Goal: Transaction & Acquisition: Purchase product/service

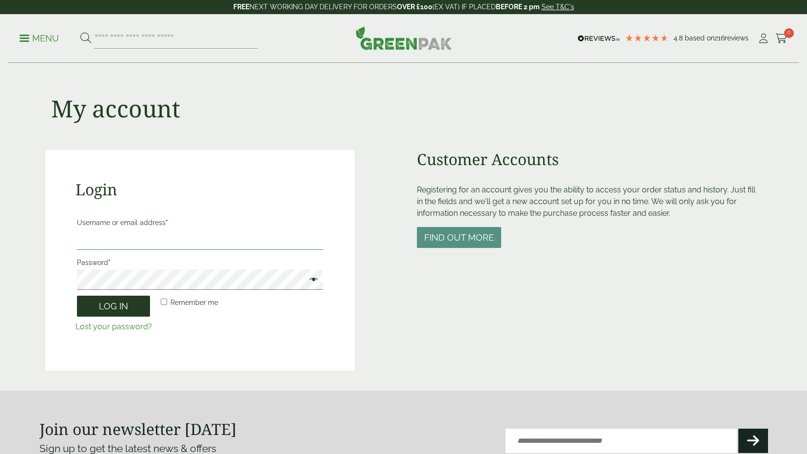
type input "**********"
click at [139, 307] on button "Log in" at bounding box center [113, 306] width 73 height 21
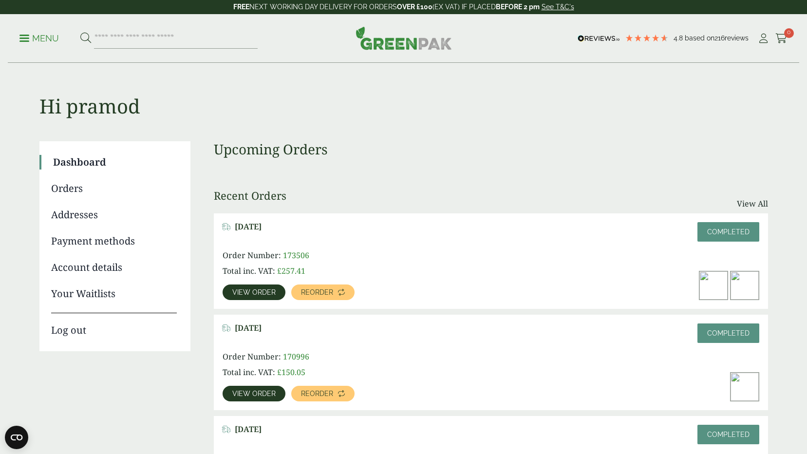
click at [262, 296] on link "View order" at bounding box center [254, 292] width 63 height 16
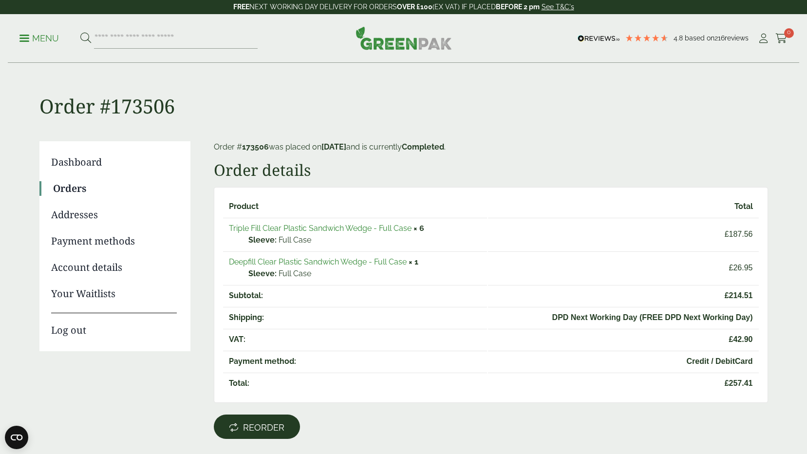
click at [277, 419] on link "Reorder" at bounding box center [257, 426] width 86 height 24
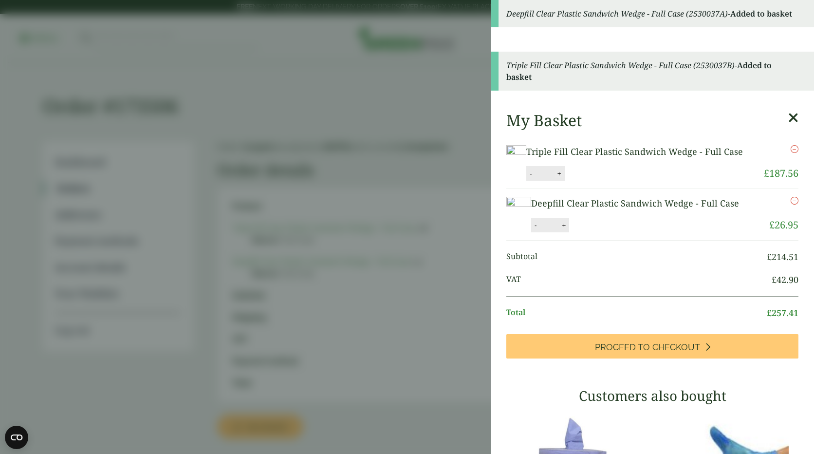
click at [564, 178] on button "+" at bounding box center [560, 173] width 10 height 8
type input "*"
click at [532, 229] on button "-" at bounding box center [536, 225] width 8 height 8
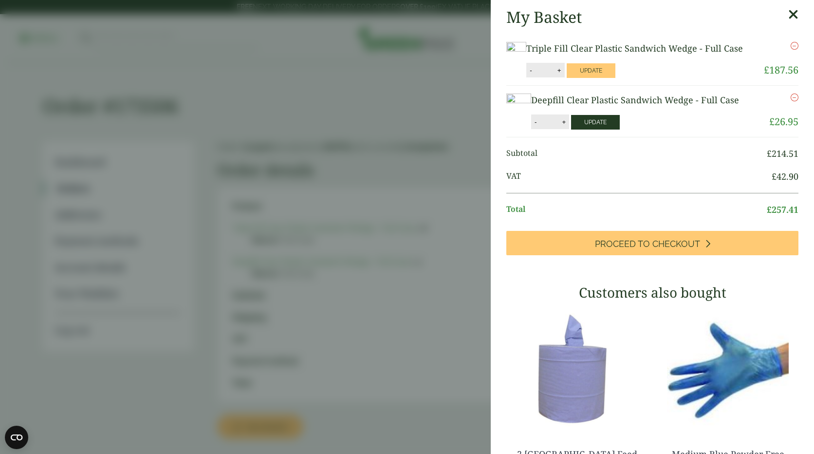
click at [609, 130] on button "Update" at bounding box center [595, 122] width 49 height 15
type input "*"
click at [791, 101] on icon "Remove this item" at bounding box center [795, 97] width 8 height 8
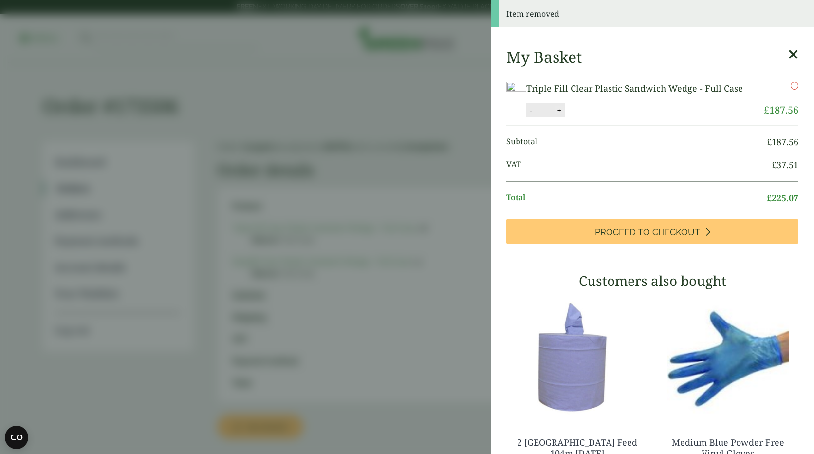
click at [564, 114] on button "+" at bounding box center [560, 110] width 10 height 8
type input "*"
click at [615, 118] on button "Update" at bounding box center [591, 110] width 49 height 15
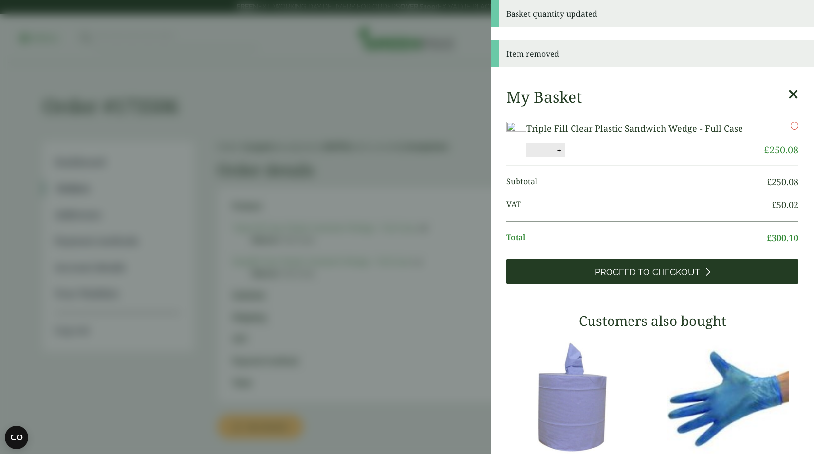
click at [661, 283] on link "Proceed to Checkout" at bounding box center [652, 271] width 292 height 24
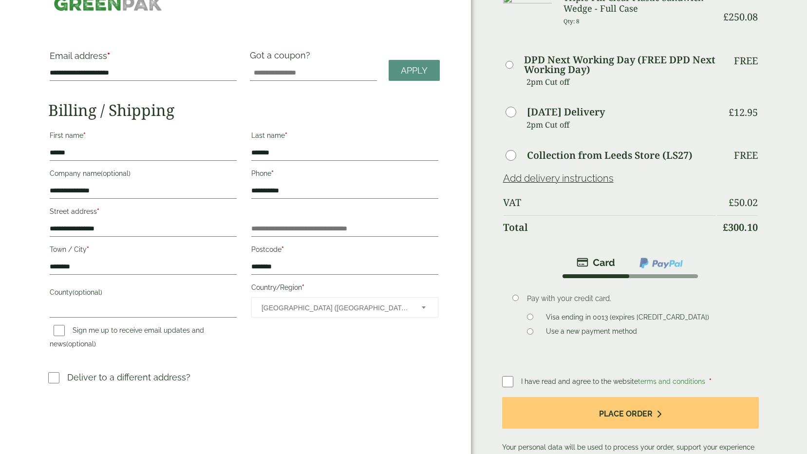
scroll to position [49, 0]
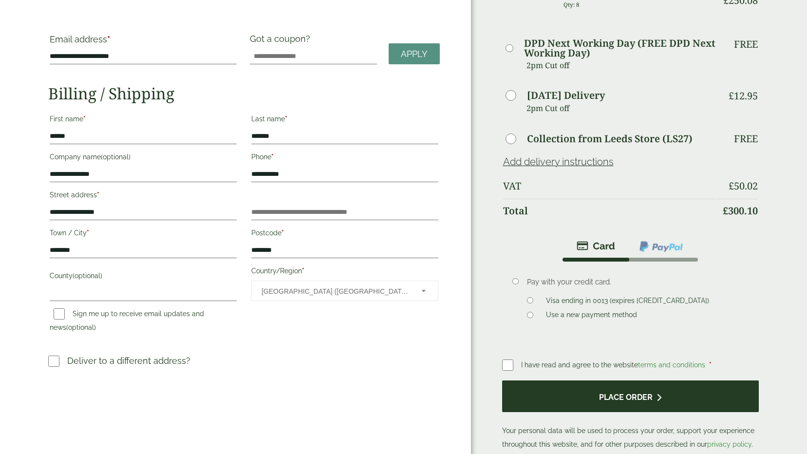
click at [614, 401] on button "Place order" at bounding box center [630, 396] width 257 height 32
